Goal: Book appointment/travel/reservation

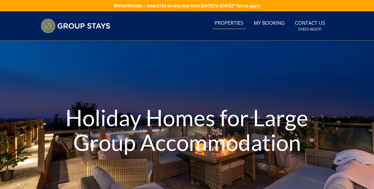
click at [228, 24] on link "Properties" at bounding box center [228, 23] width 33 height 12
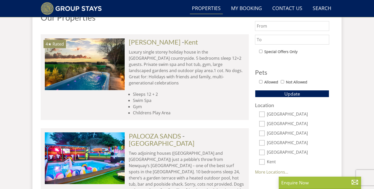
scroll to position [271, 0]
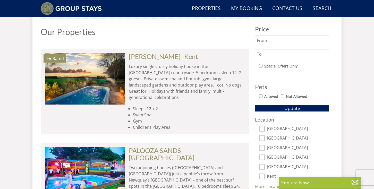
click at [262, 126] on input "[GEOGRAPHIC_DATA]" at bounding box center [262, 129] width 6 height 6
checkbox input "true"
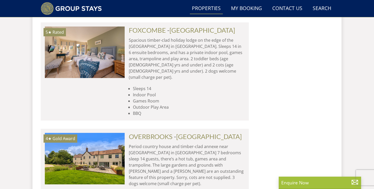
scroll to position [2407, 0]
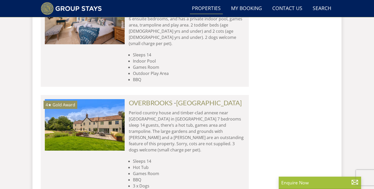
click at [322, 10] on link "Search Check Availability" at bounding box center [321, 9] width 23 height 12
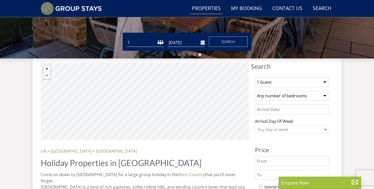
scroll to position [0, 0]
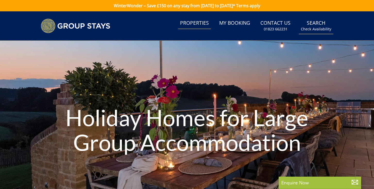
click at [316, 25] on link "Search Check Availability" at bounding box center [316, 25] width 34 height 17
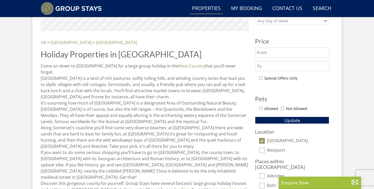
scroll to position [271, 0]
